Goal: Navigation & Orientation: Understand site structure

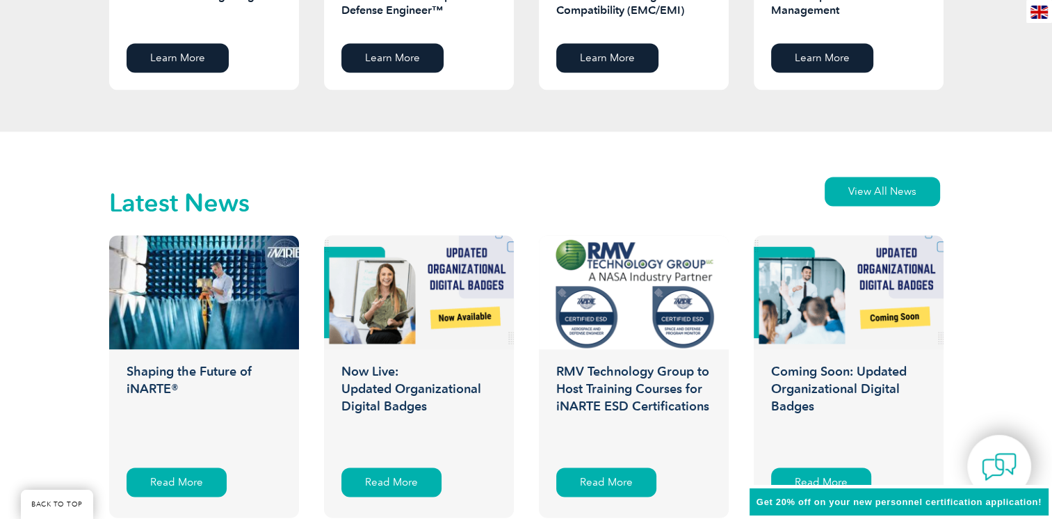
scroll to position [2083, 0]
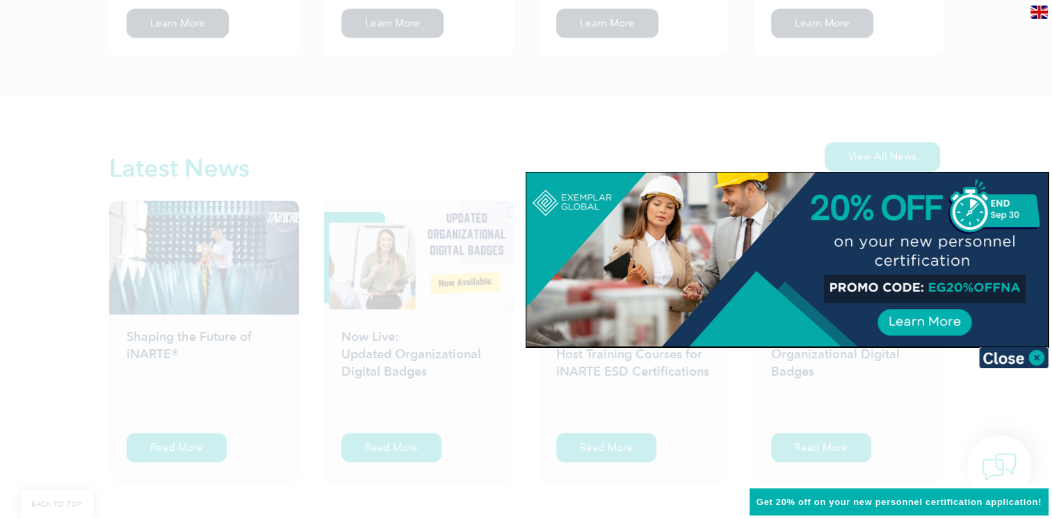
click at [749, 149] on div at bounding box center [526, 259] width 1052 height 519
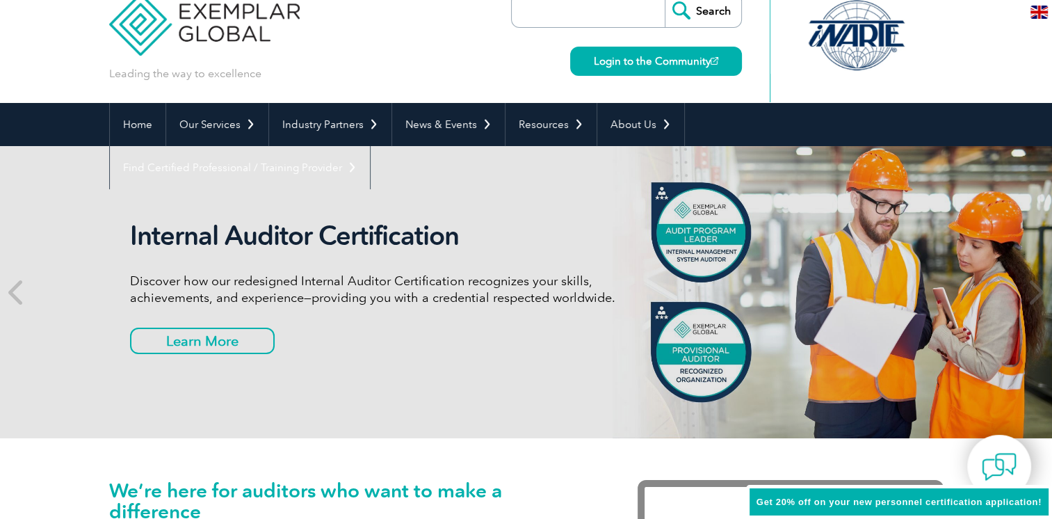
scroll to position [0, 0]
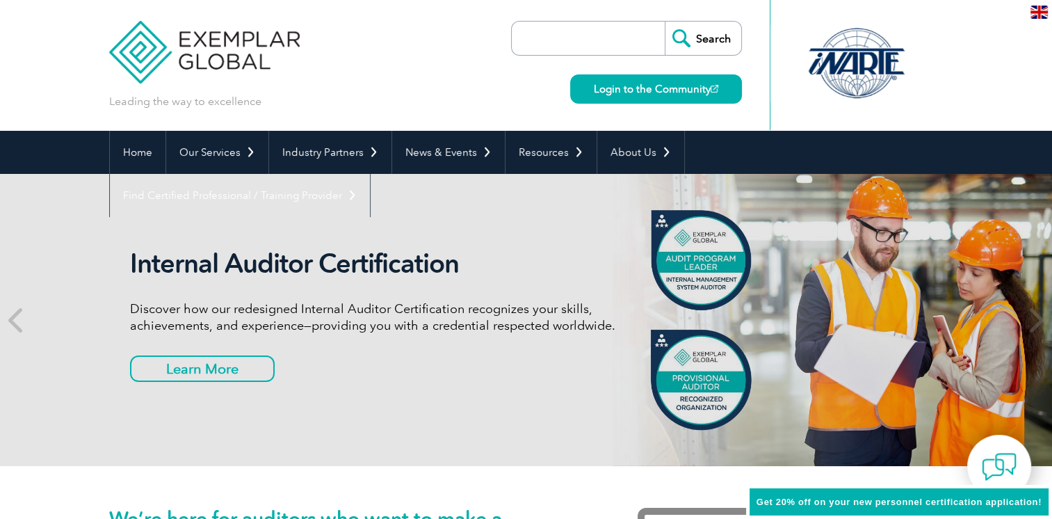
click at [231, 61] on img at bounding box center [204, 41] width 191 height 83
